Goal: Find specific page/section: Find specific page/section

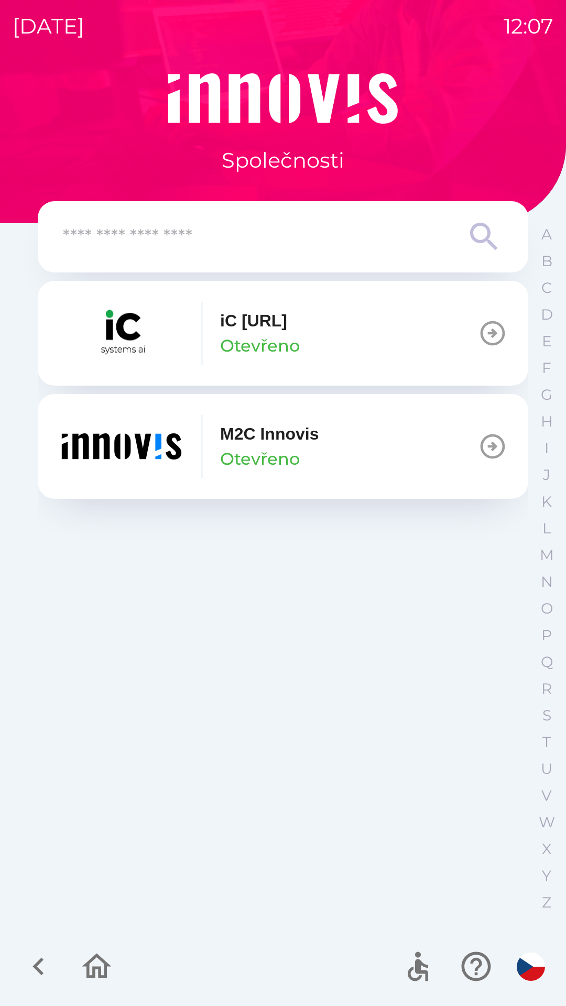
click at [373, 460] on button "M2C Innovis Otevřeno" at bounding box center [283, 446] width 490 height 105
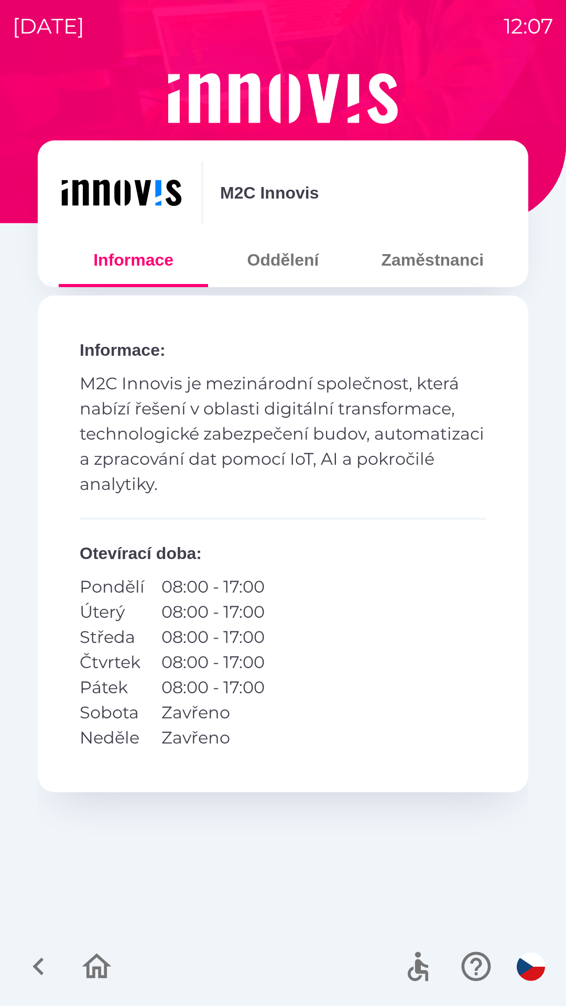
click at [289, 256] on button "Oddělení" at bounding box center [282, 260] width 149 height 38
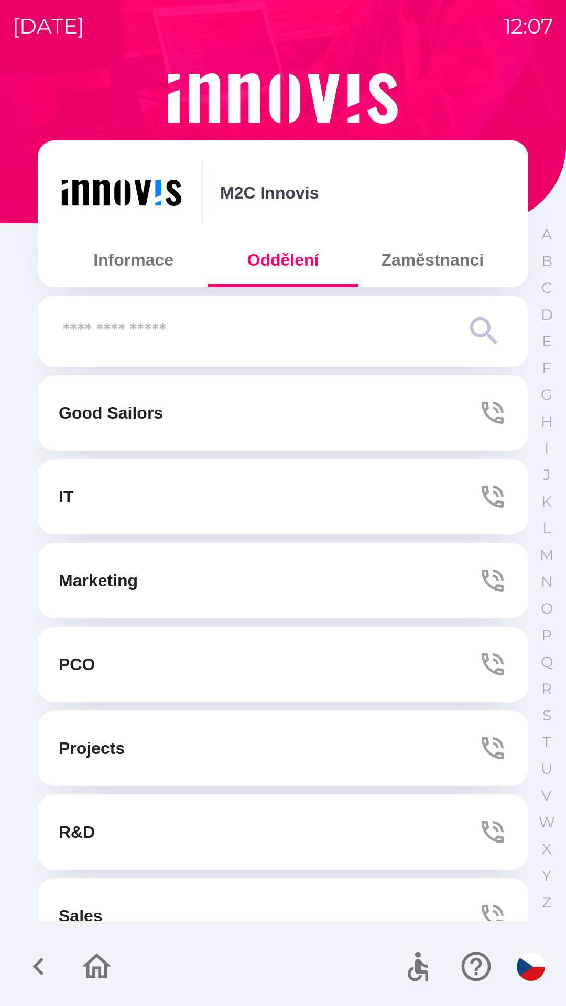
click at [434, 256] on button "Zaměstnanci" at bounding box center [432, 260] width 149 height 38
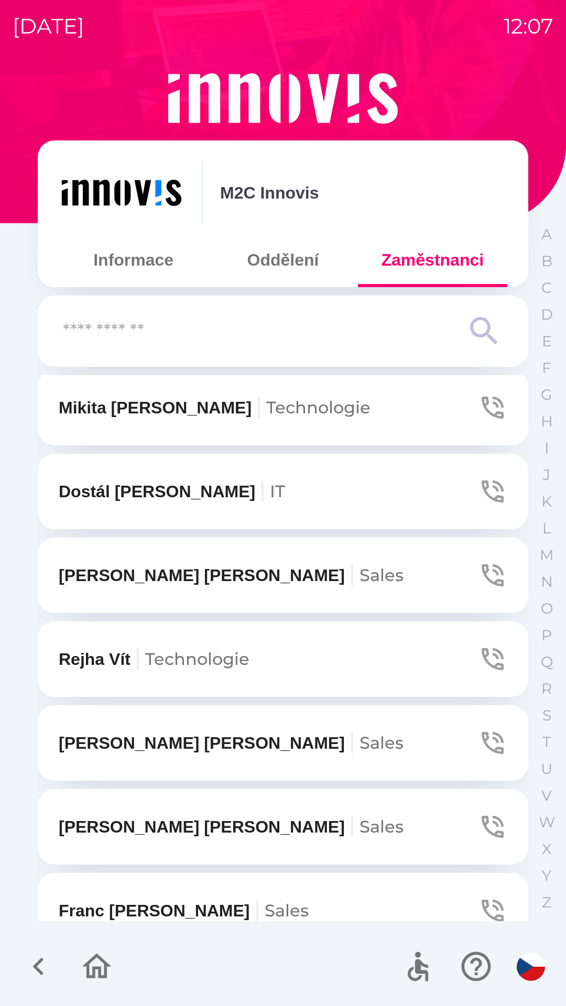
scroll to position [340, 0]
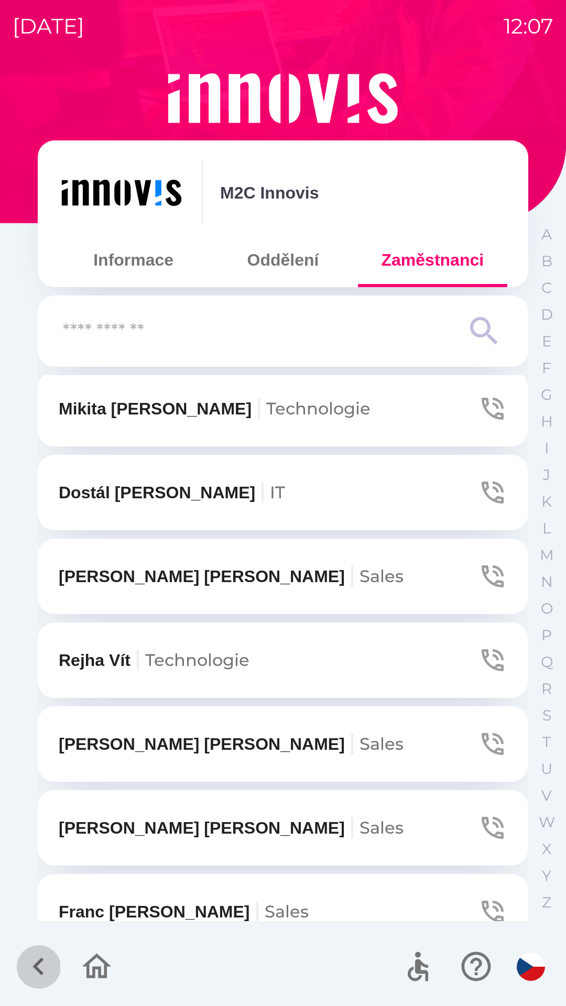
click at [42, 954] on icon "button" at bounding box center [38, 966] width 35 height 35
